Goal: Task Accomplishment & Management: Use online tool/utility

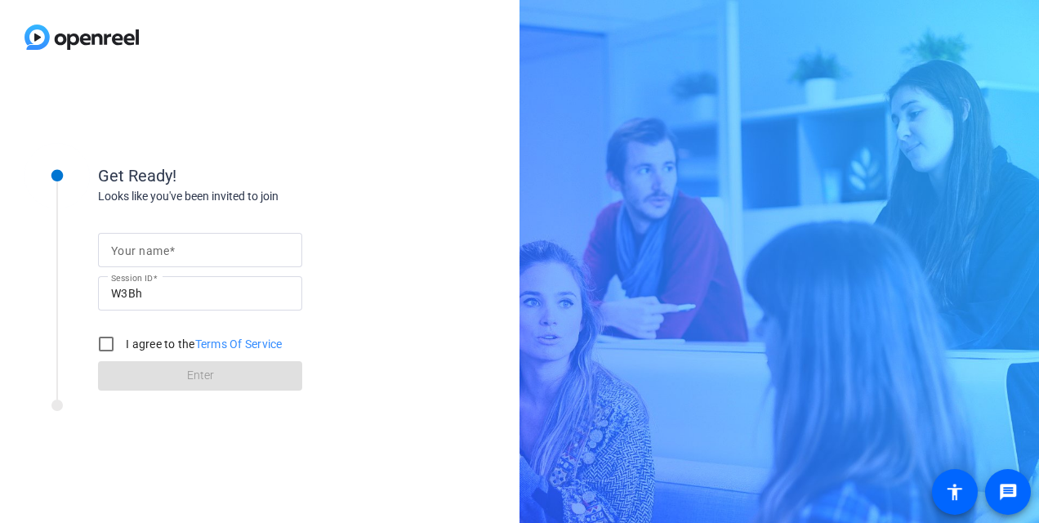
click at [165, 234] on div at bounding box center [200, 250] width 178 height 34
type input "LP"
click at [105, 337] on input "I agree to the Terms Of Service" at bounding box center [106, 344] width 33 height 33
checkbox input "true"
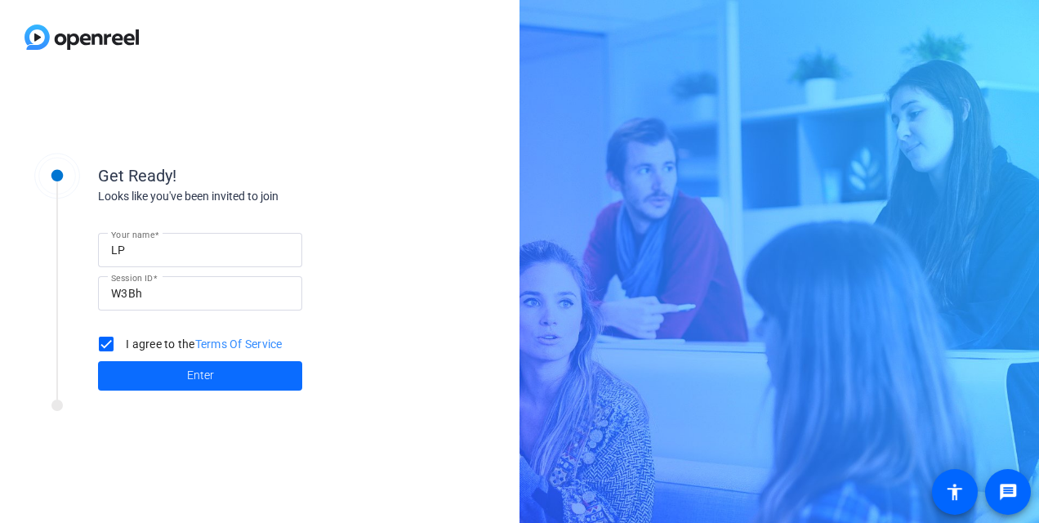
click at [147, 372] on span at bounding box center [200, 375] width 204 height 39
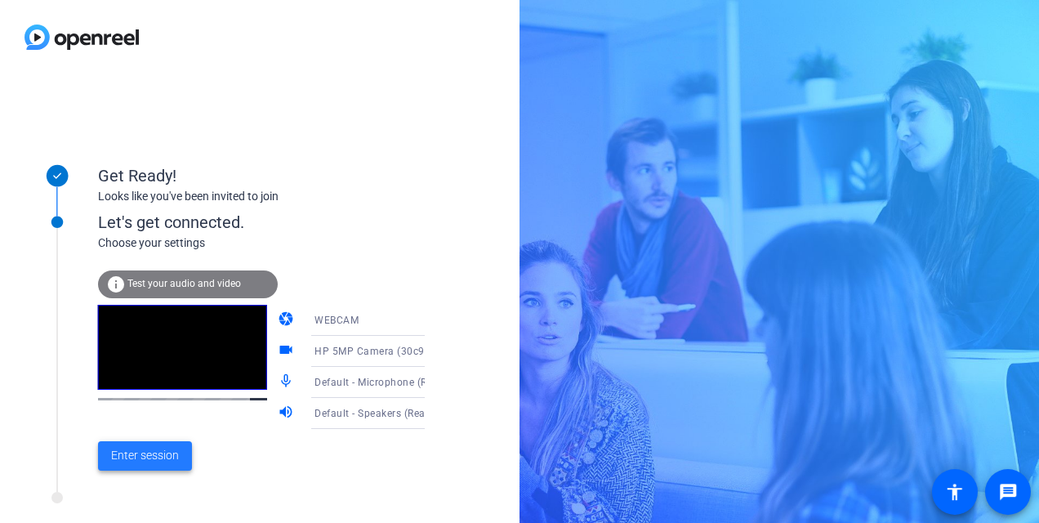
click at [159, 460] on span "Enter session" at bounding box center [145, 455] width 68 height 17
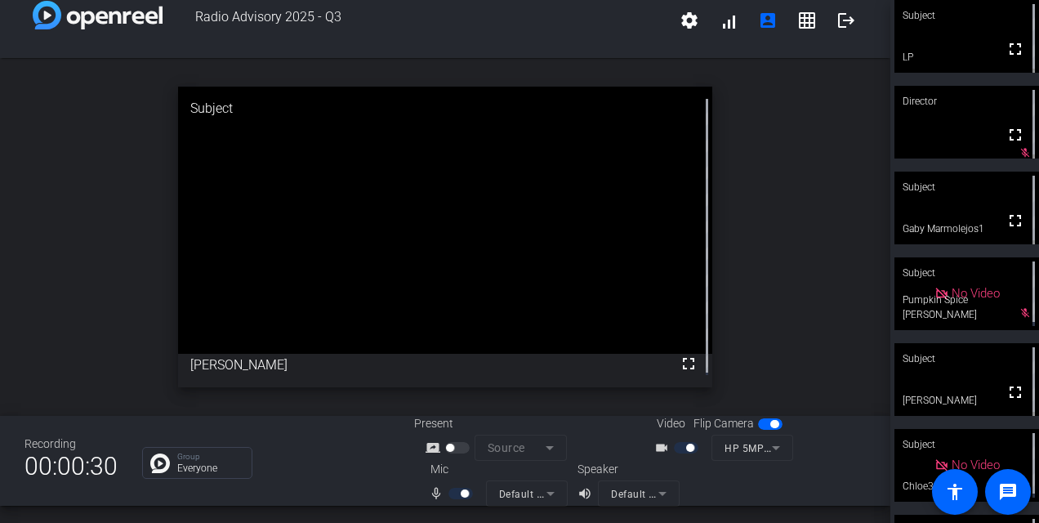
scroll to position [163, 0]
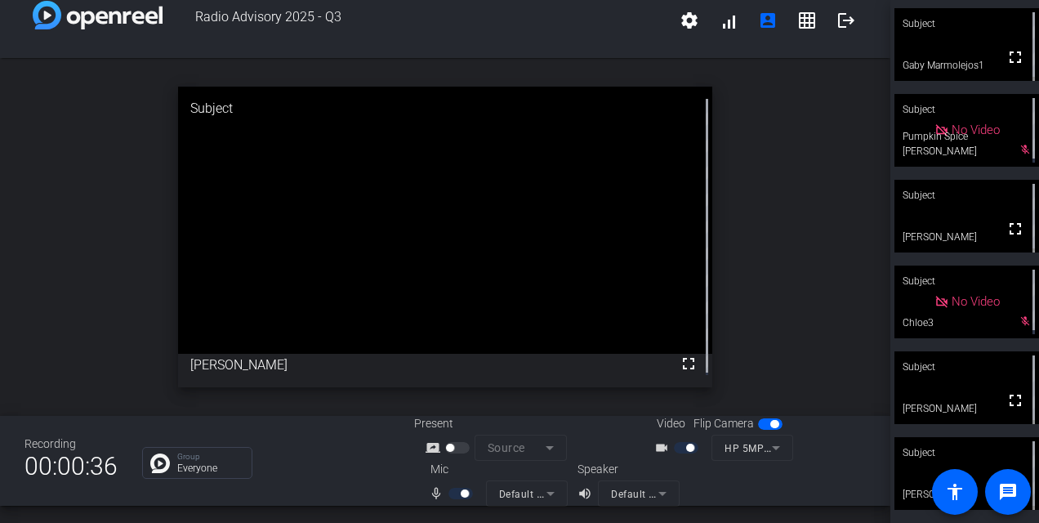
click at [430, 493] on mat-icon "mic_none" at bounding box center [439, 494] width 20 height 20
click at [455, 496] on div at bounding box center [462, 493] width 28 height 11
click at [439, 495] on mat-icon "mic_none" at bounding box center [439, 494] width 20 height 20
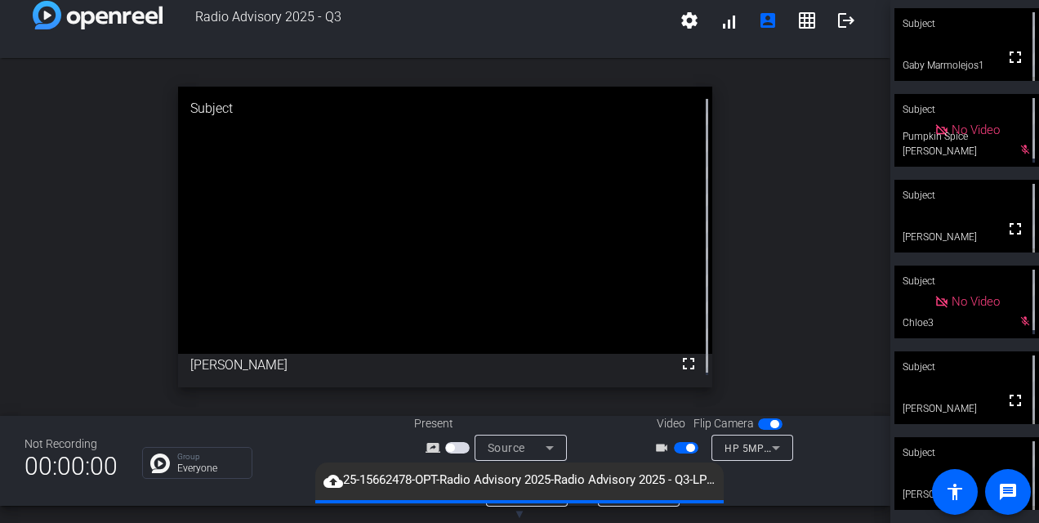
scroll to position [0, 0]
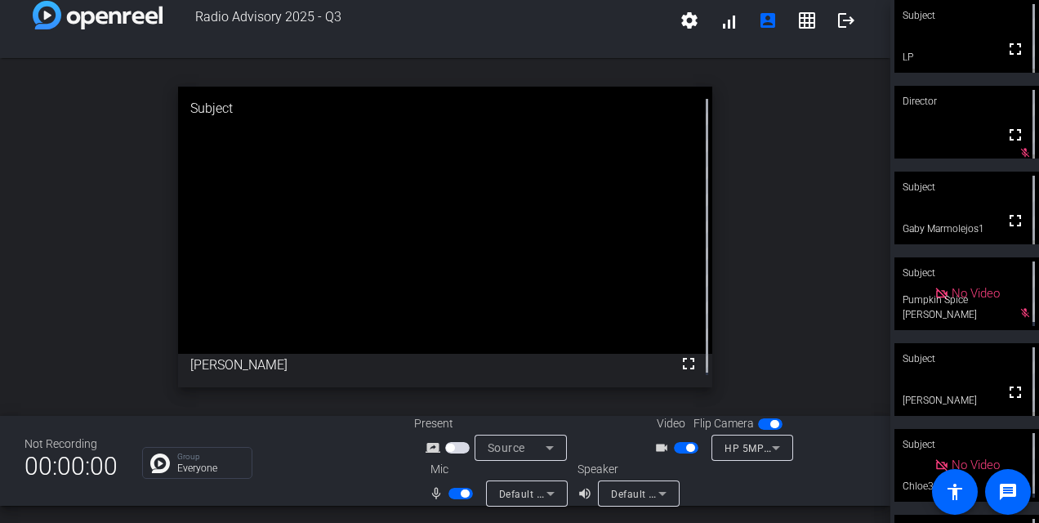
click at [462, 493] on span "button" at bounding box center [465, 493] width 8 height 8
click at [449, 496] on span "button" at bounding box center [453, 493] width 8 height 8
click at [466, 492] on span "button" at bounding box center [460, 493] width 25 height 11
click at [449, 493] on span "button" at bounding box center [453, 493] width 8 height 8
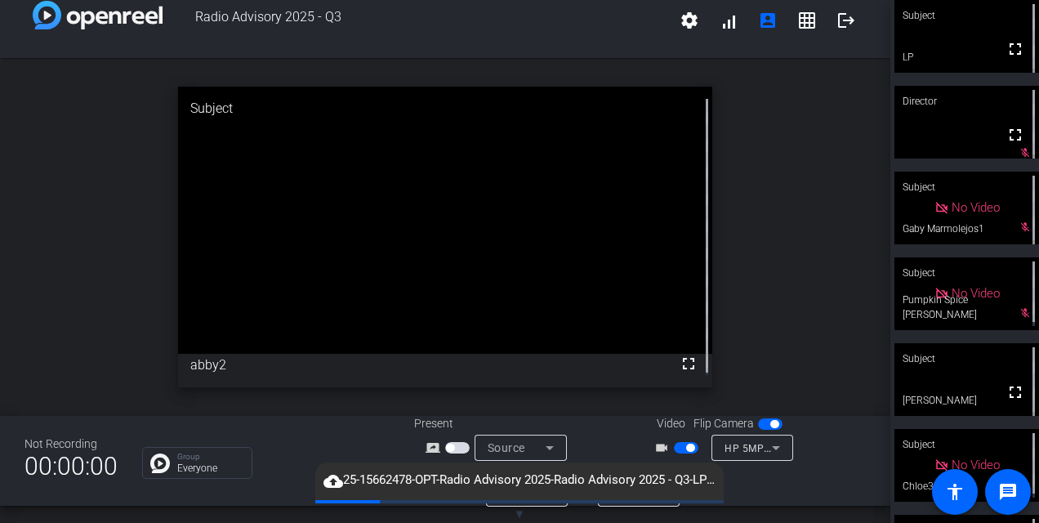
click at [85, 91] on div "open_in_new Subject fullscreen abby2" at bounding box center [445, 237] width 890 height 358
click at [537, 39] on div "Radio Advisory 2025 - Q3 settings signal_cellular_alt account_box grid_on logout" at bounding box center [445, 20] width 890 height 75
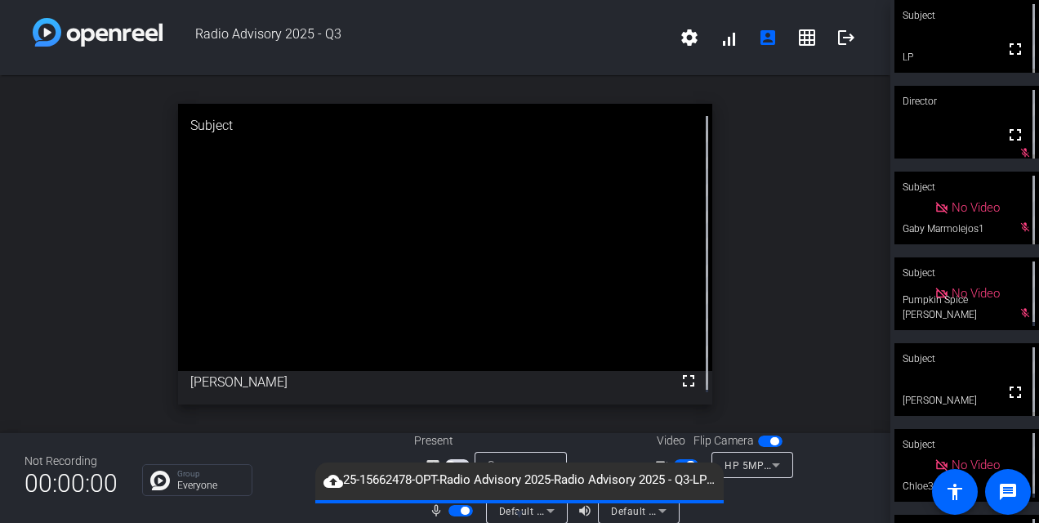
scroll to position [19, 0]
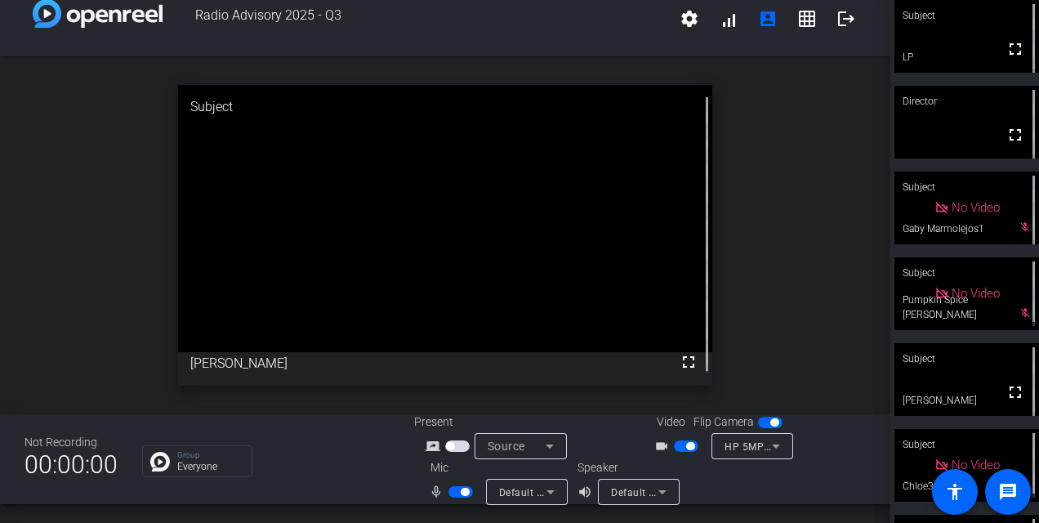
click at [457, 486] on span "button" at bounding box center [460, 491] width 25 height 11
click at [688, 445] on span "button" at bounding box center [690, 446] width 8 height 8
